Goal: Information Seeking & Learning: Learn about a topic

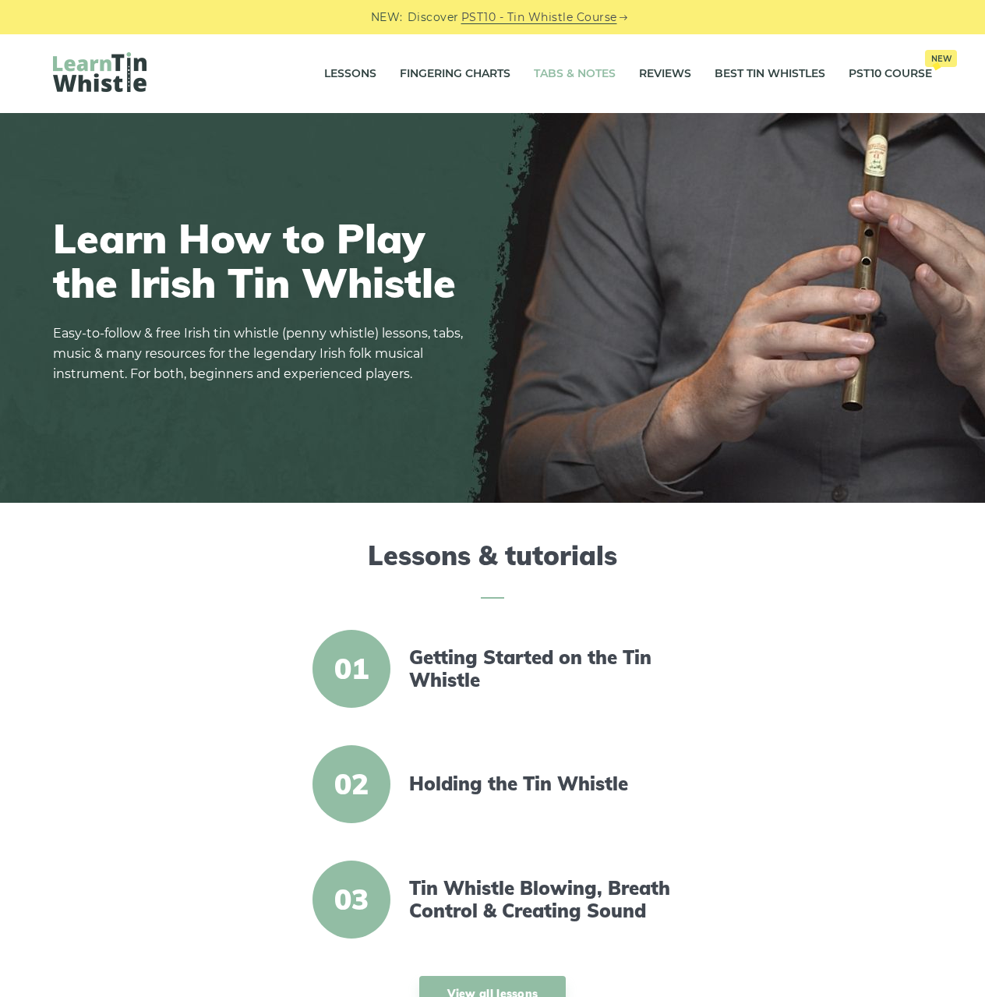
click at [573, 83] on link "Tabs & Notes" at bounding box center [575, 74] width 82 height 39
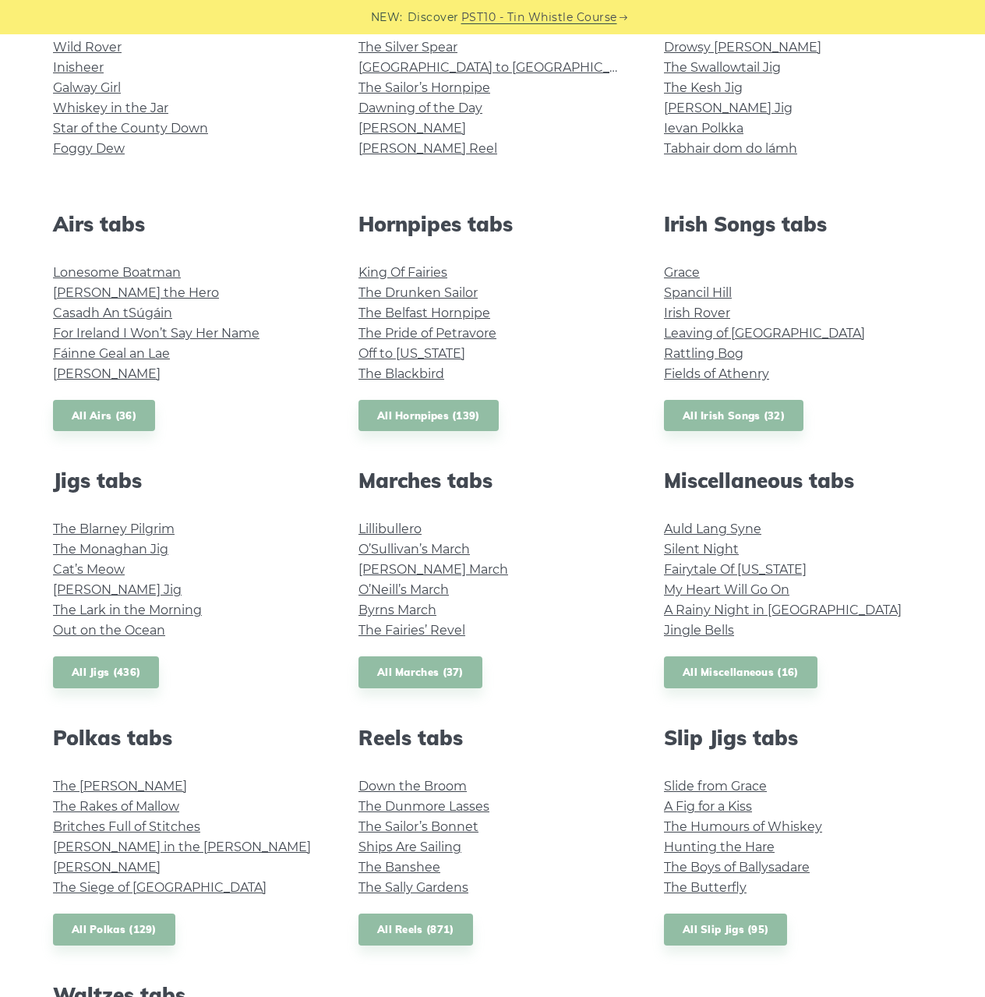
scroll to position [467, 0]
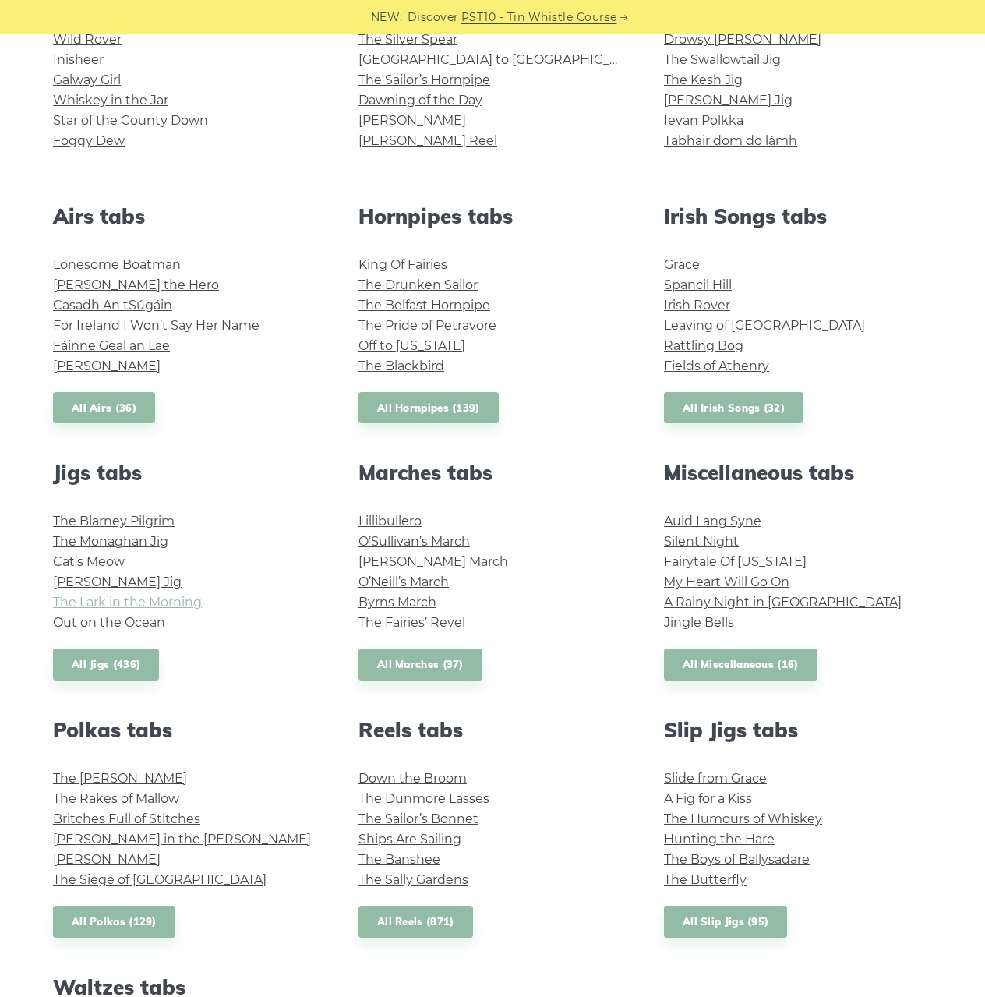
click at [156, 608] on link "The Lark in the Morning" at bounding box center [127, 601] width 149 height 15
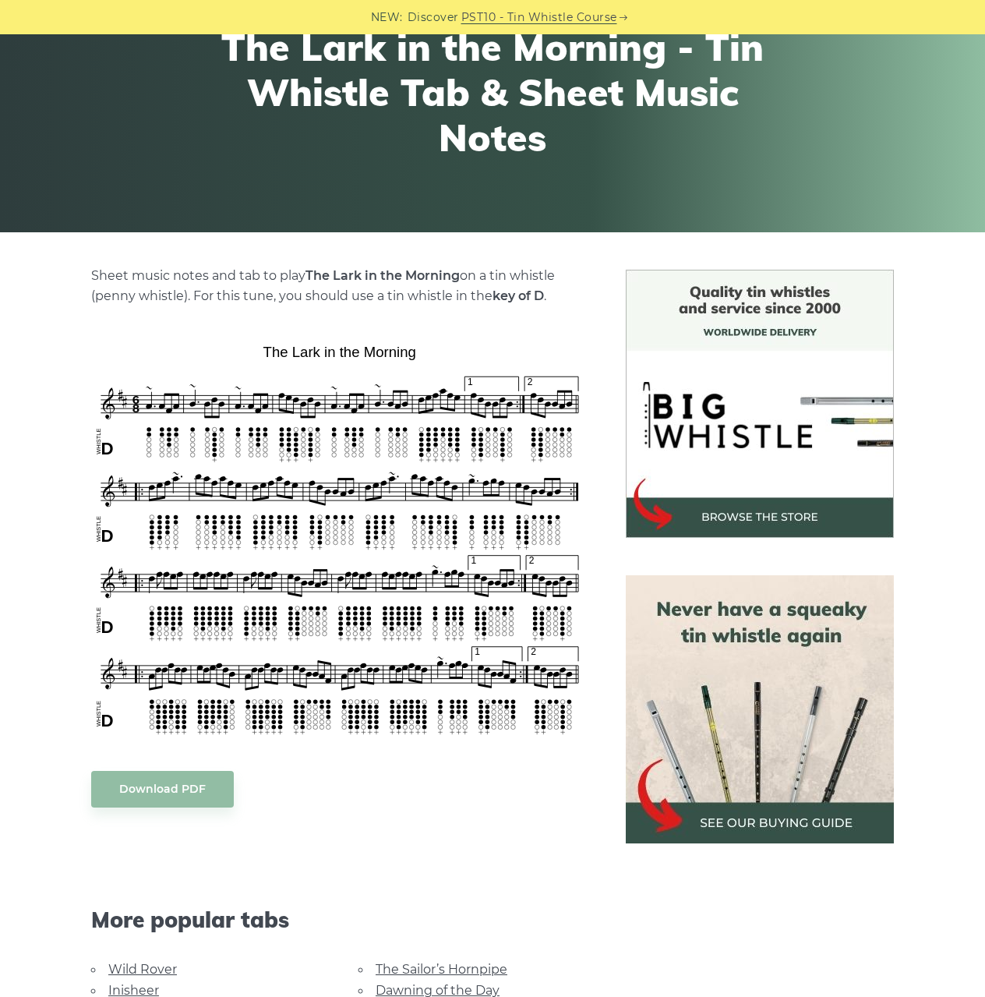
scroll to position [234, 0]
